Goal: Task Accomplishment & Management: Complete application form

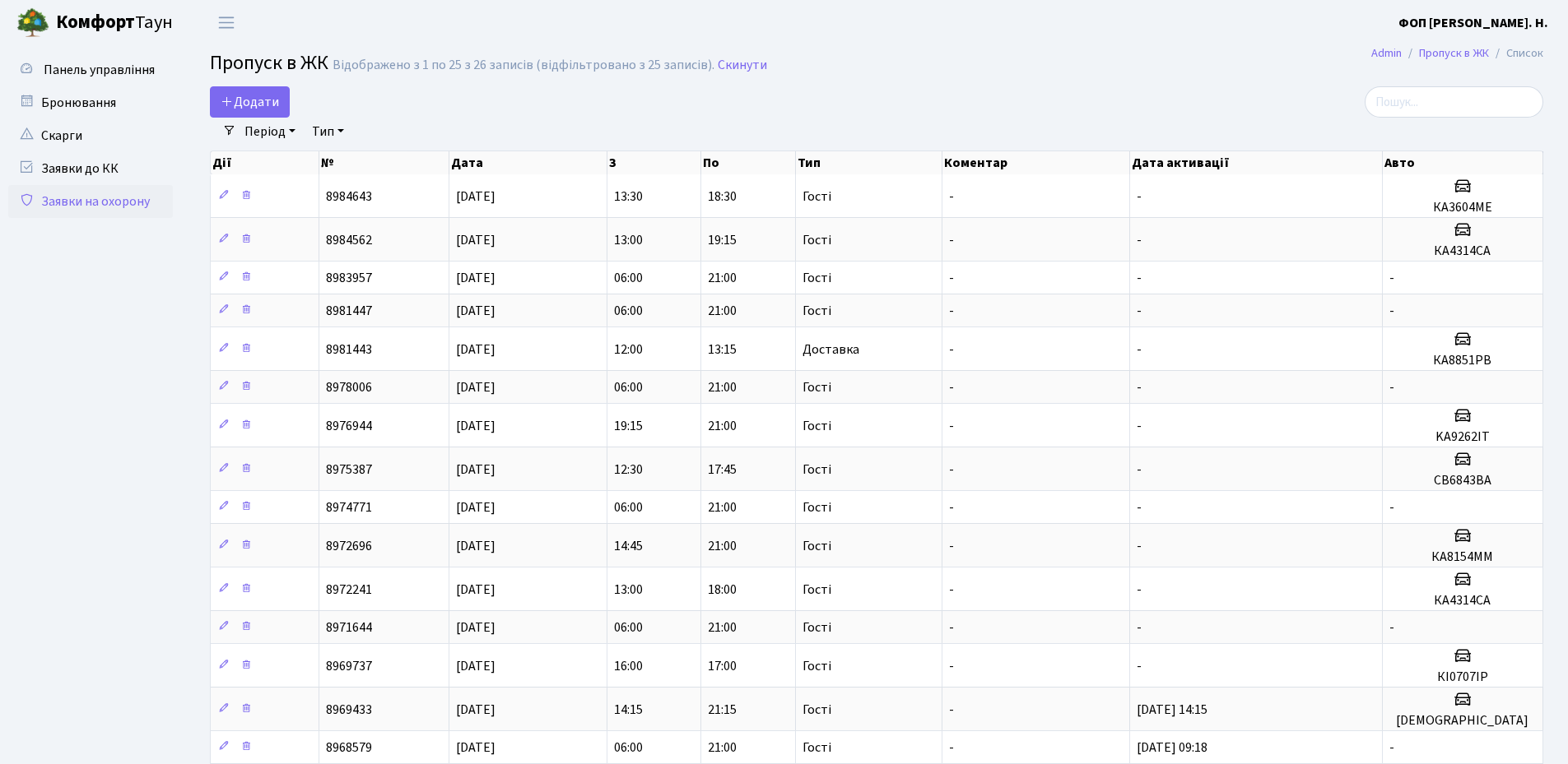
select select "25"
click at [1459, 102] on input "search" at bounding box center [1453, 102] width 178 height 31
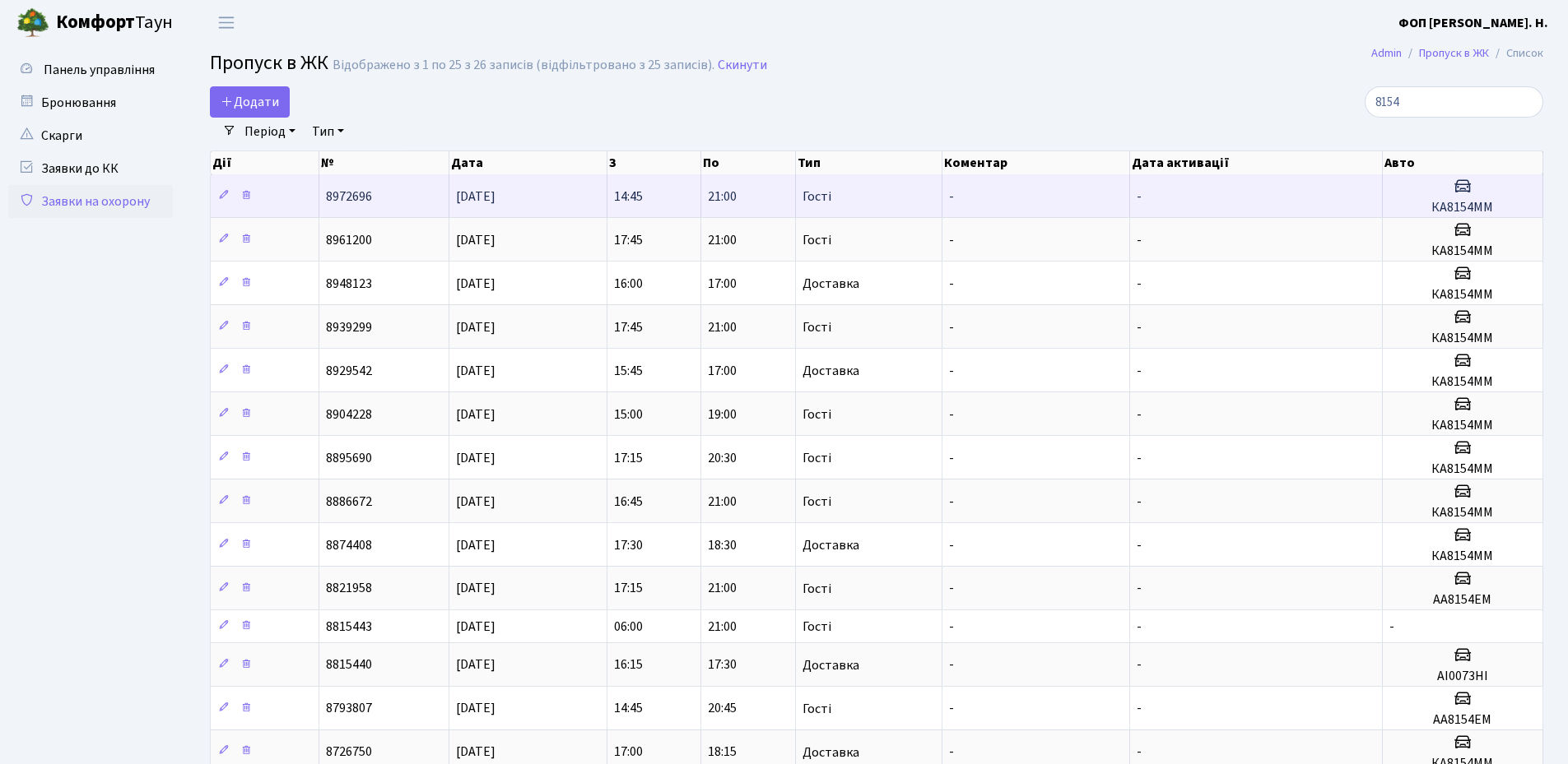
type input "8154"
drag, startPoint x: 1500, startPoint y: 205, endPoint x: 1429, endPoint y: 203, distance: 71.0
click at [1429, 203] on h5 "КА8154ММ" at bounding box center [1462, 207] width 146 height 15
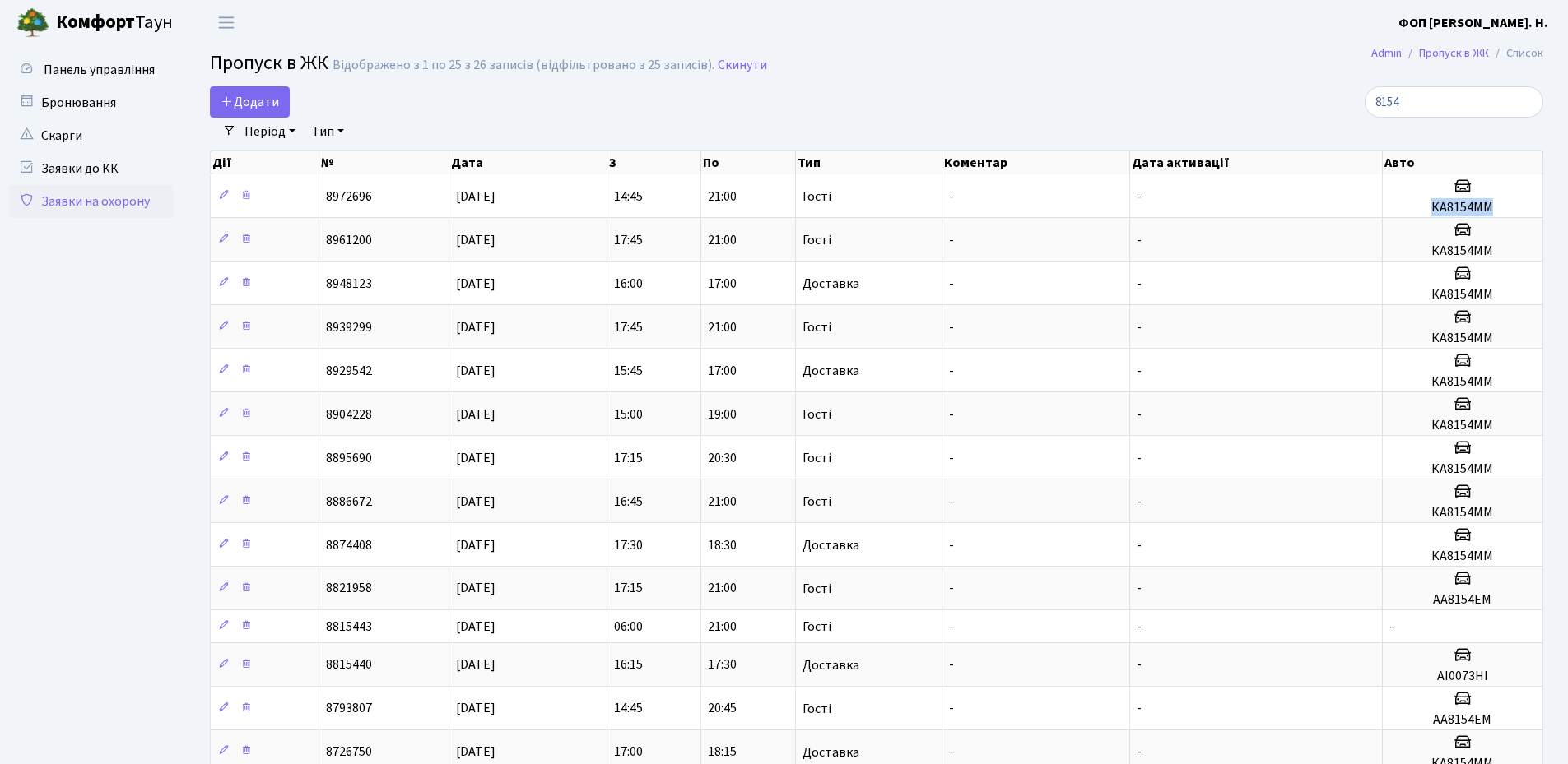
copy h5 "КА8154ММ"
click at [1453, 114] on input "8154" at bounding box center [1453, 102] width 178 height 31
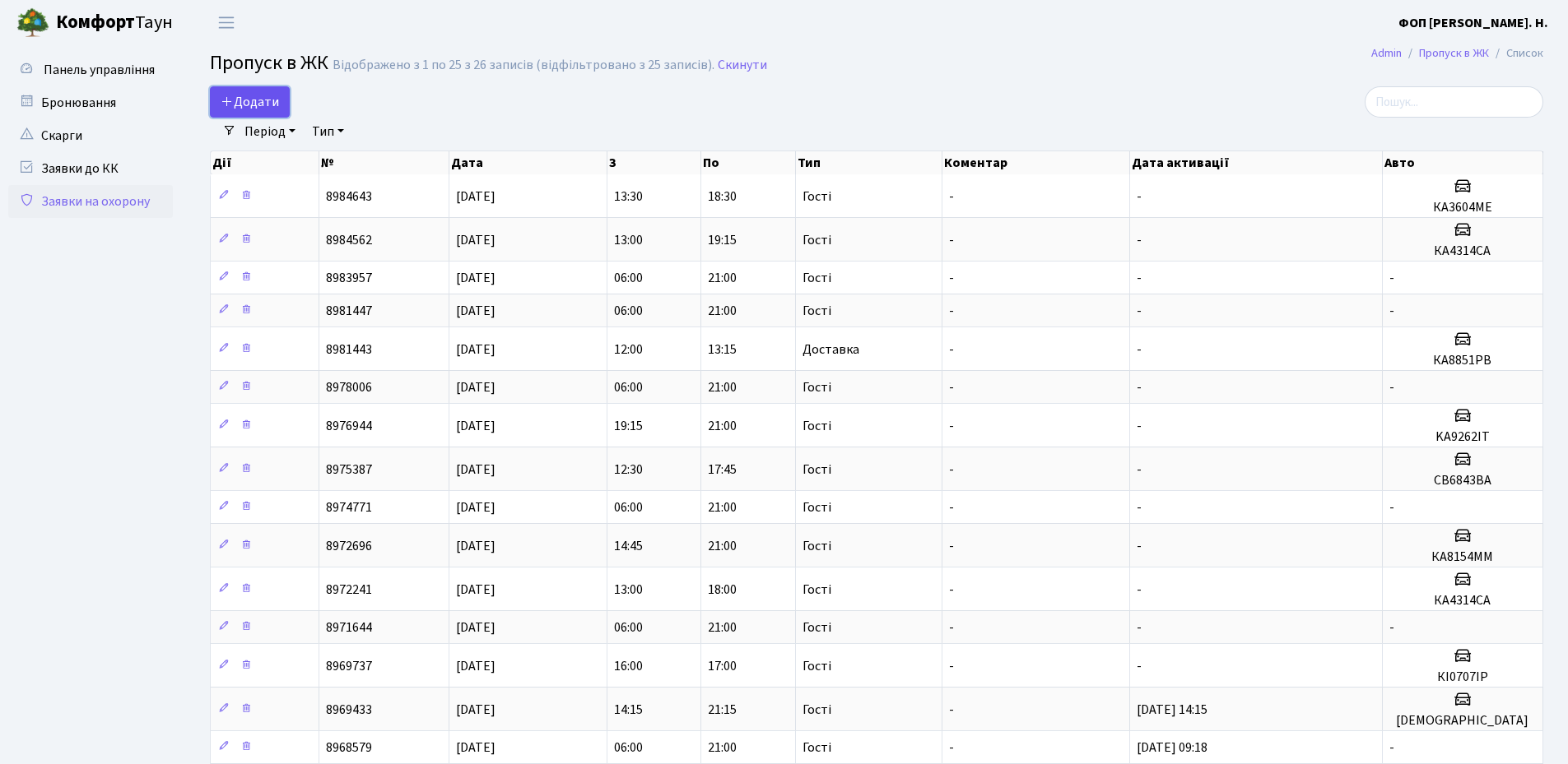
click at [265, 97] on span "Додати" at bounding box center [250, 102] width 58 height 18
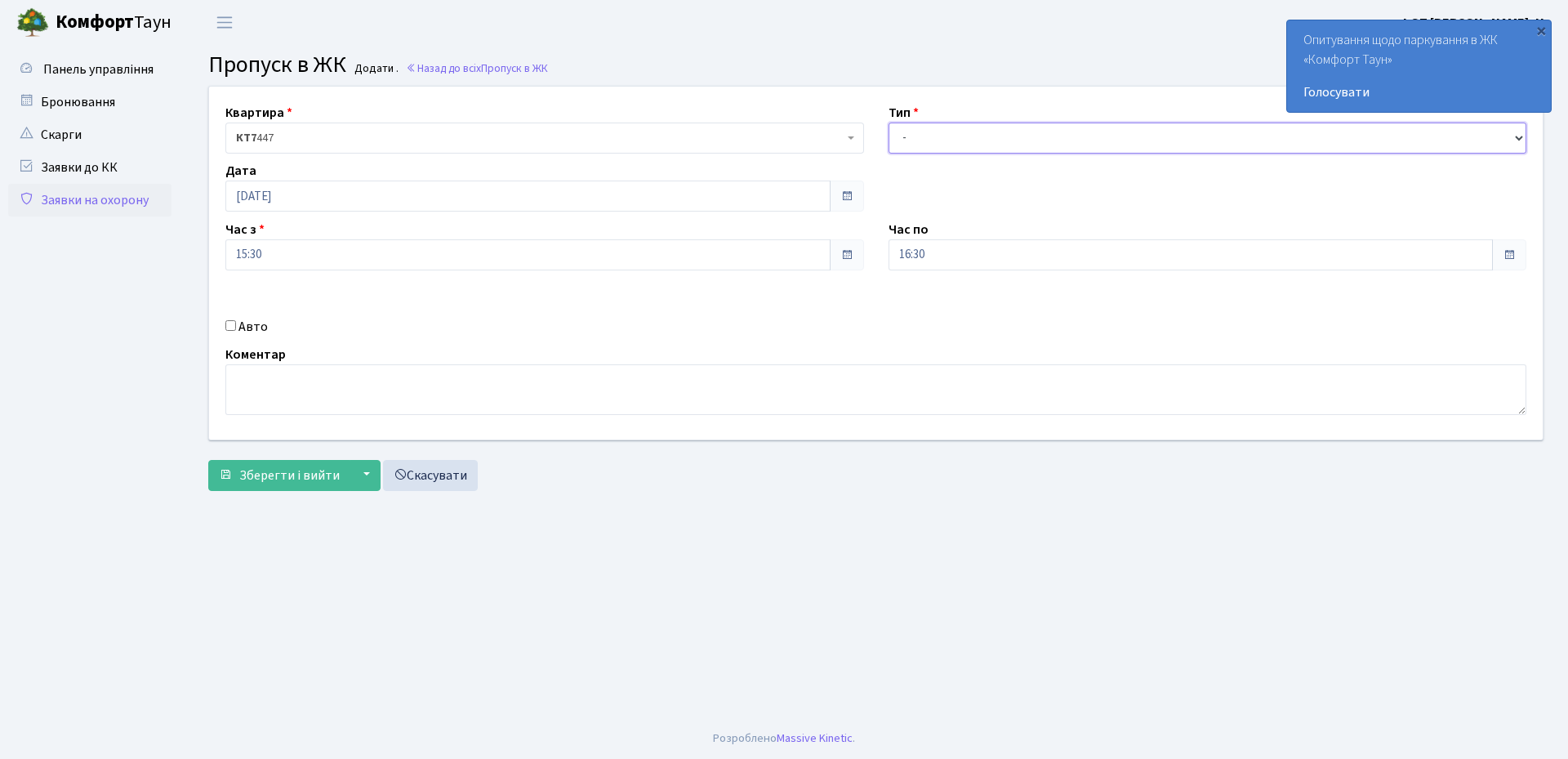
click at [970, 134] on select "- Доставка Таксі Гості Сервіс" at bounding box center [1208, 138] width 639 height 31
select select "3"
click at [889, 123] on select "- Доставка Таксі Гості Сервіс" at bounding box center [1208, 138] width 639 height 31
click at [945, 253] on input "16:30" at bounding box center [1191, 255] width 605 height 31
click at [936, 308] on icon at bounding box center [933, 310] width 44 height 44
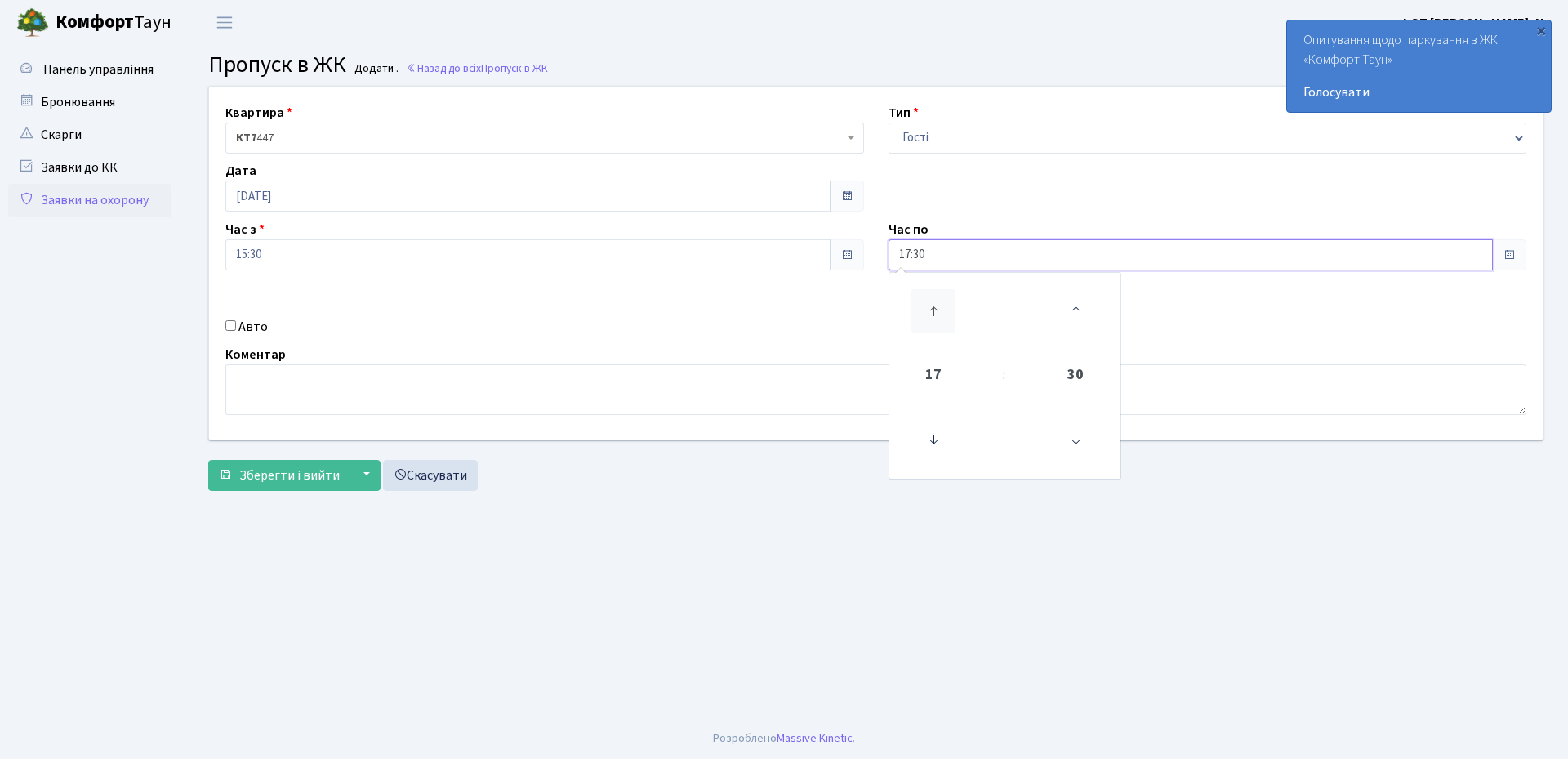
click at [936, 308] on icon at bounding box center [933, 310] width 44 height 44
type input "20:30"
click at [235, 325] on input "Авто" at bounding box center [231, 326] width 11 height 11
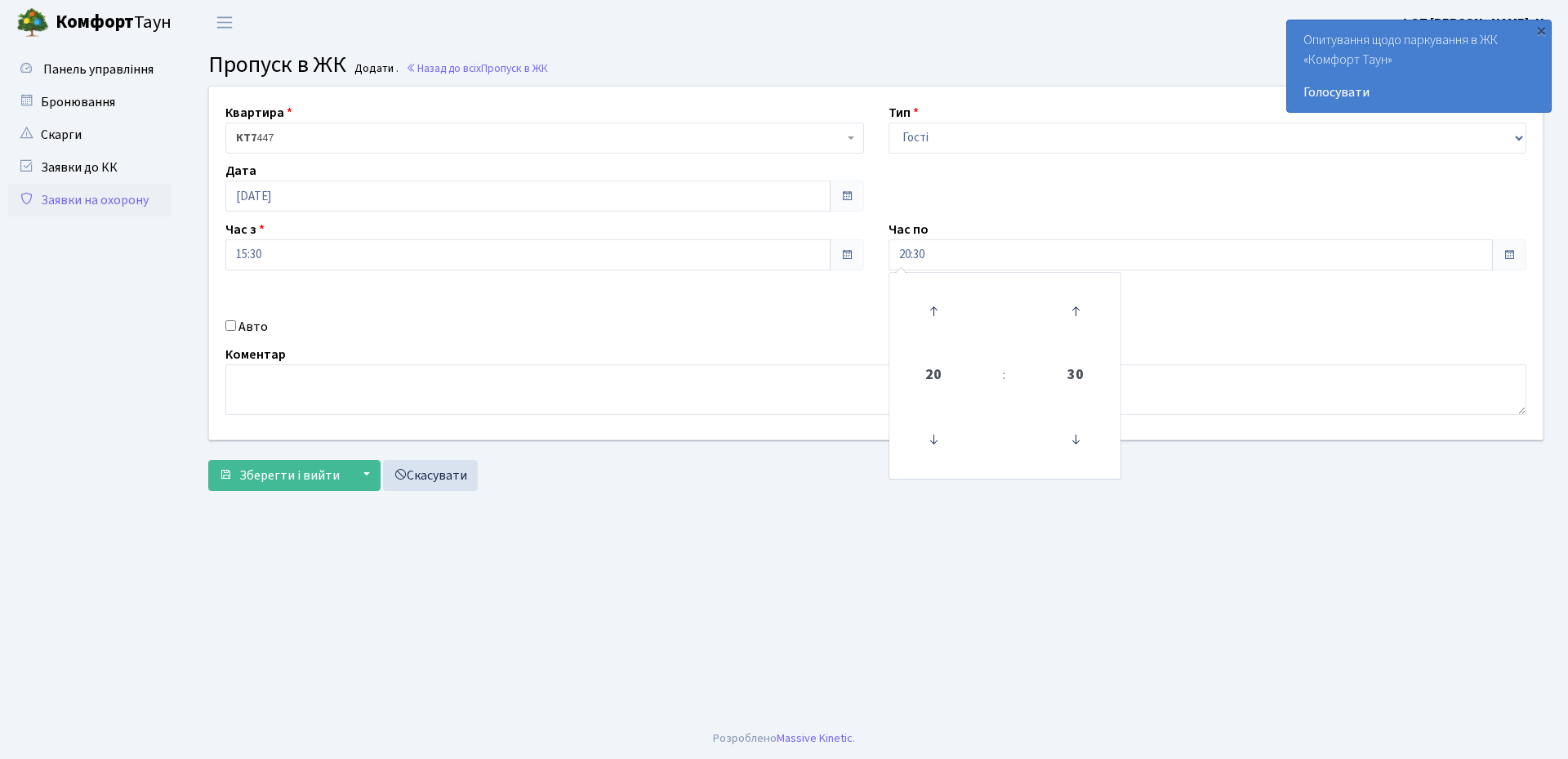
checkbox input "true"
paste input "КА8154ММ"
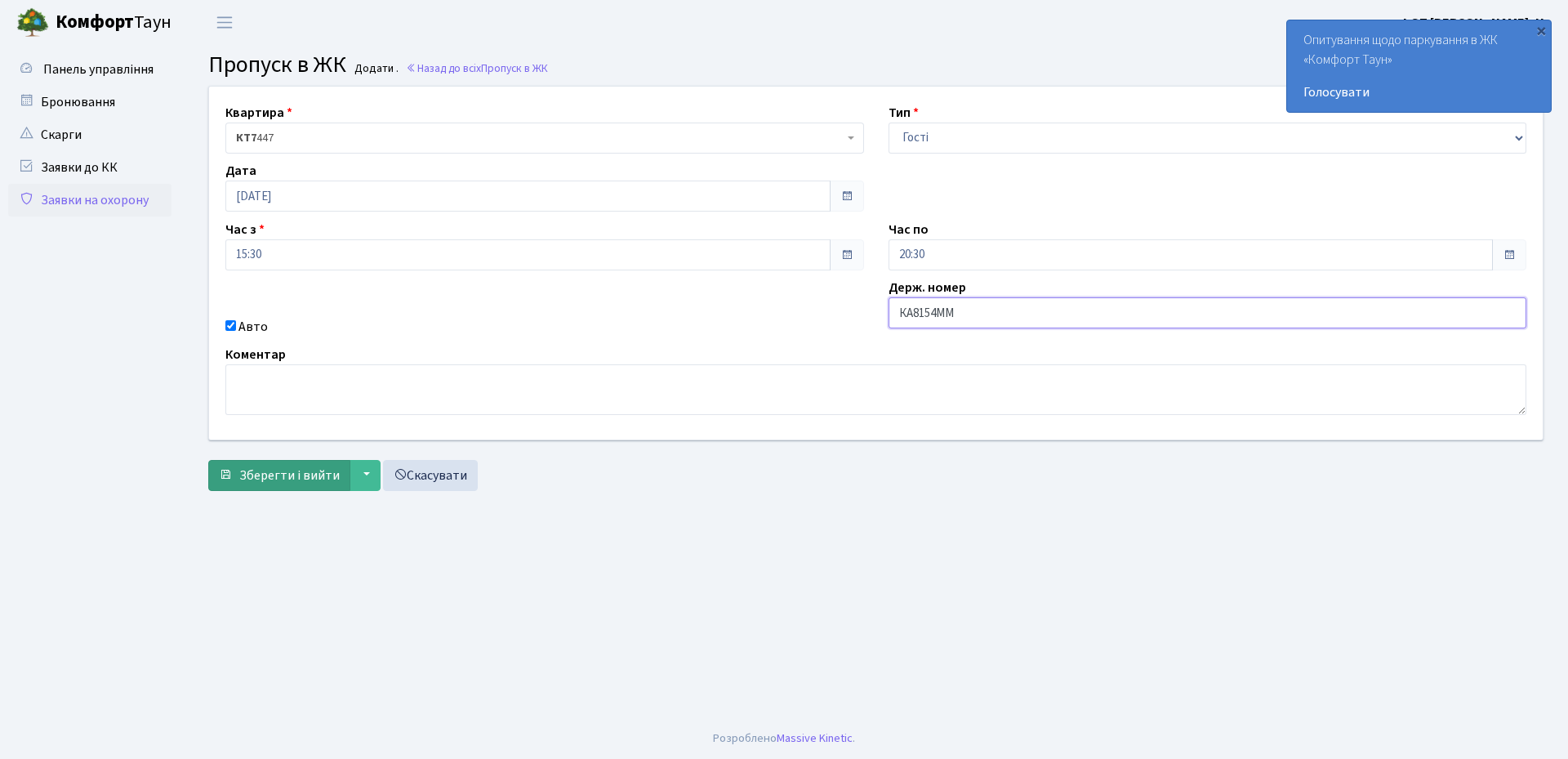
type input "КА8154ММ"
click at [320, 479] on span "Зберегти і вийти" at bounding box center [289, 476] width 100 height 18
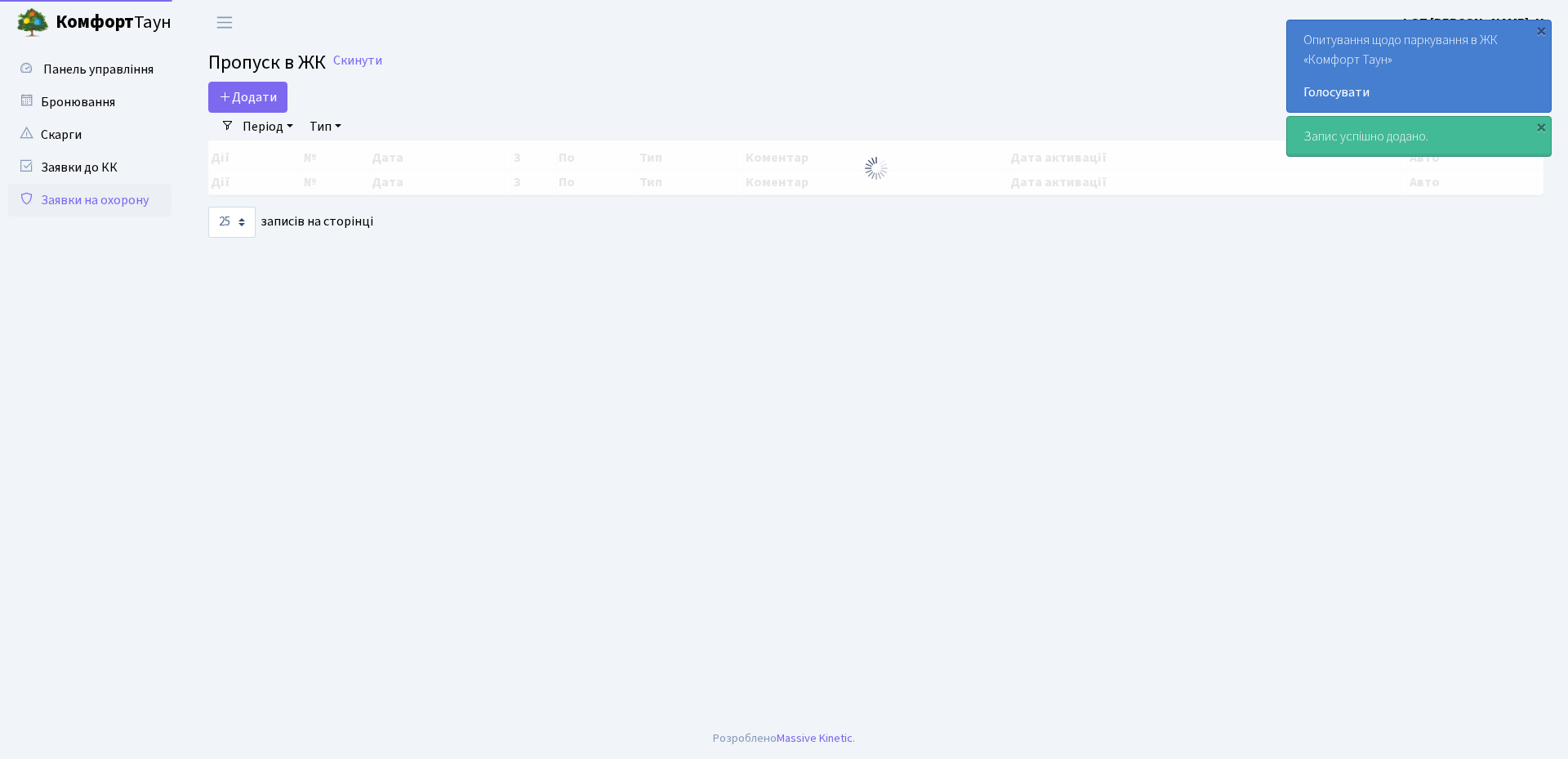
select select "25"
